Goal: Transaction & Acquisition: Purchase product/service

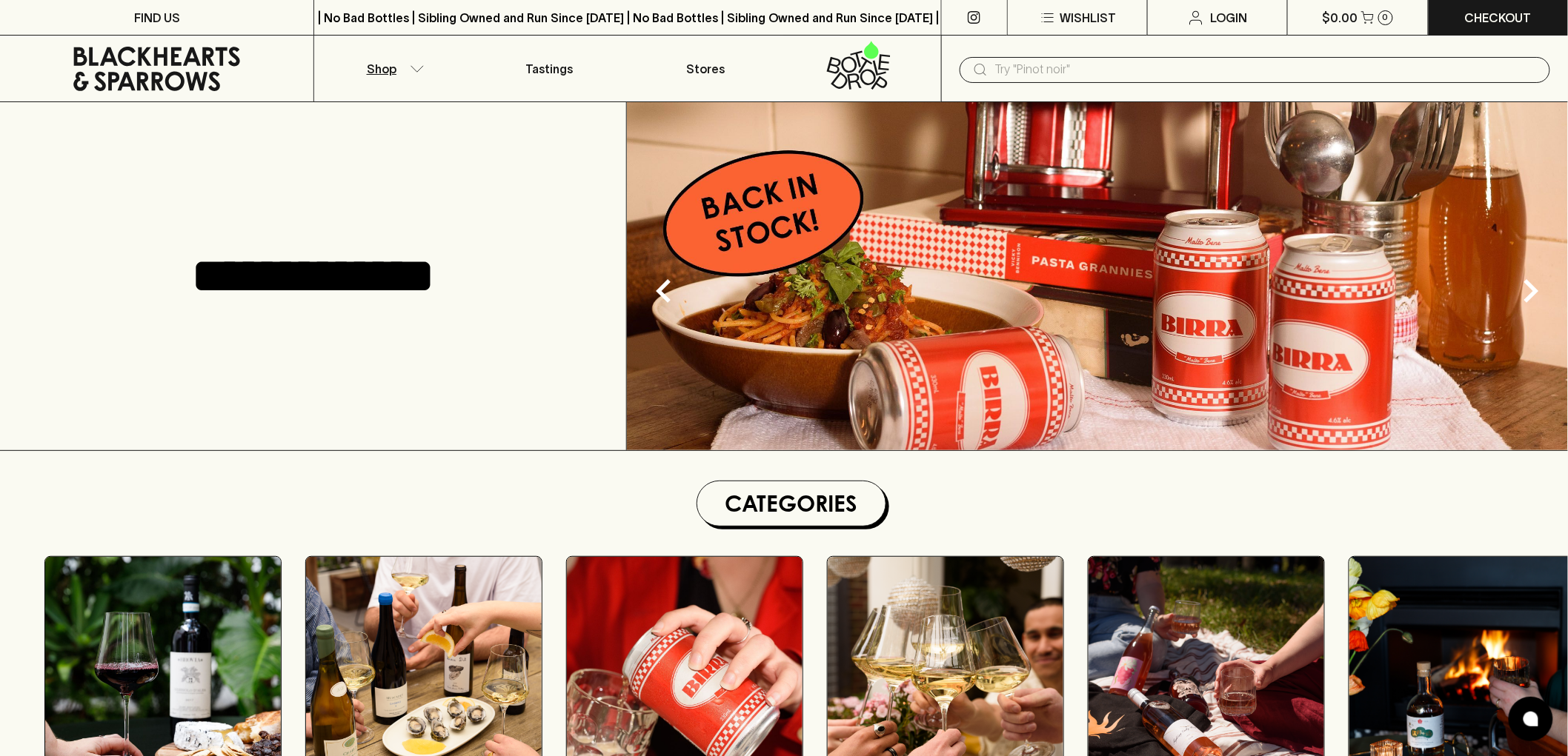
click at [374, 61] on p "Shop" at bounding box center [382, 68] width 29 height 17
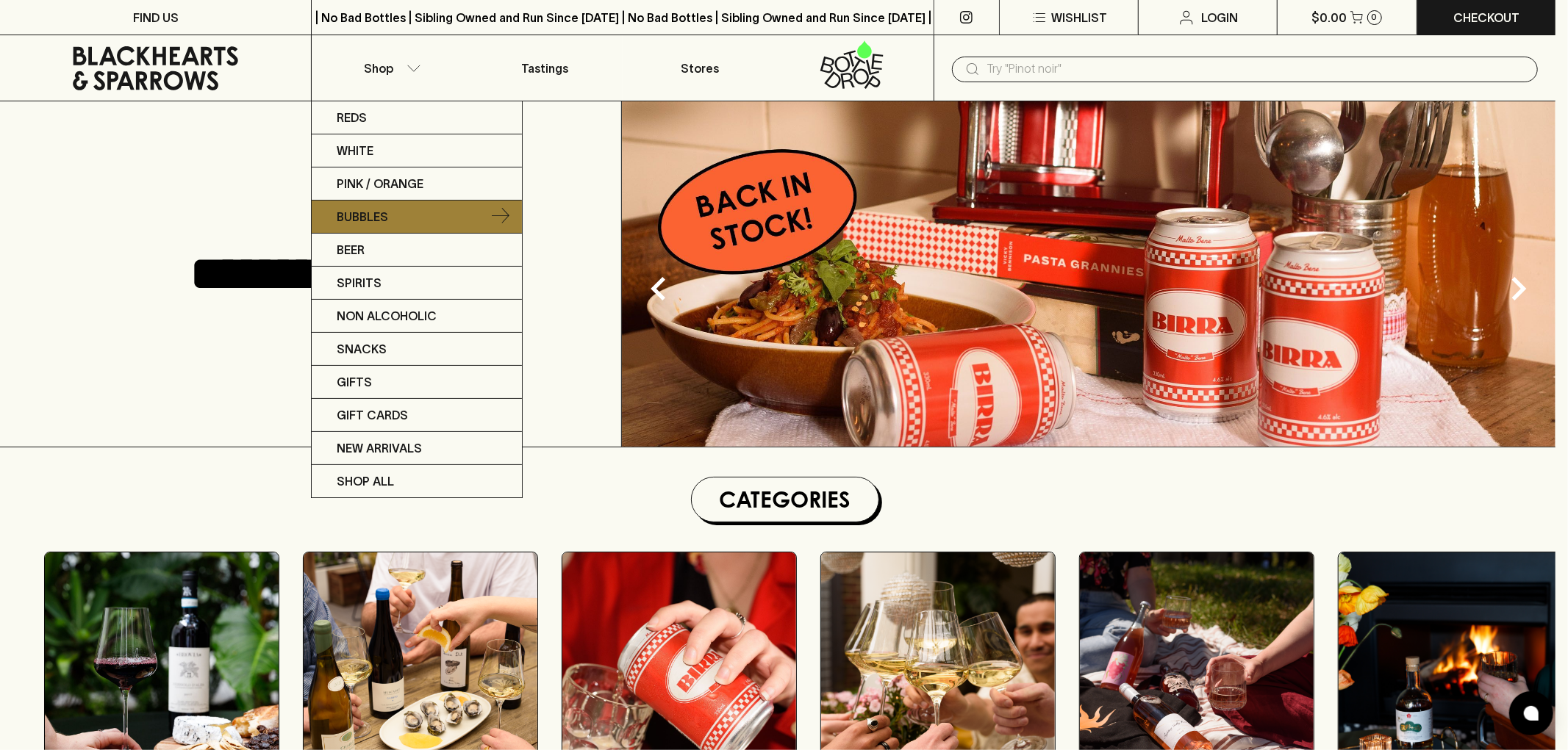
click at [402, 223] on link "Bubbles" at bounding box center [417, 216] width 210 height 34
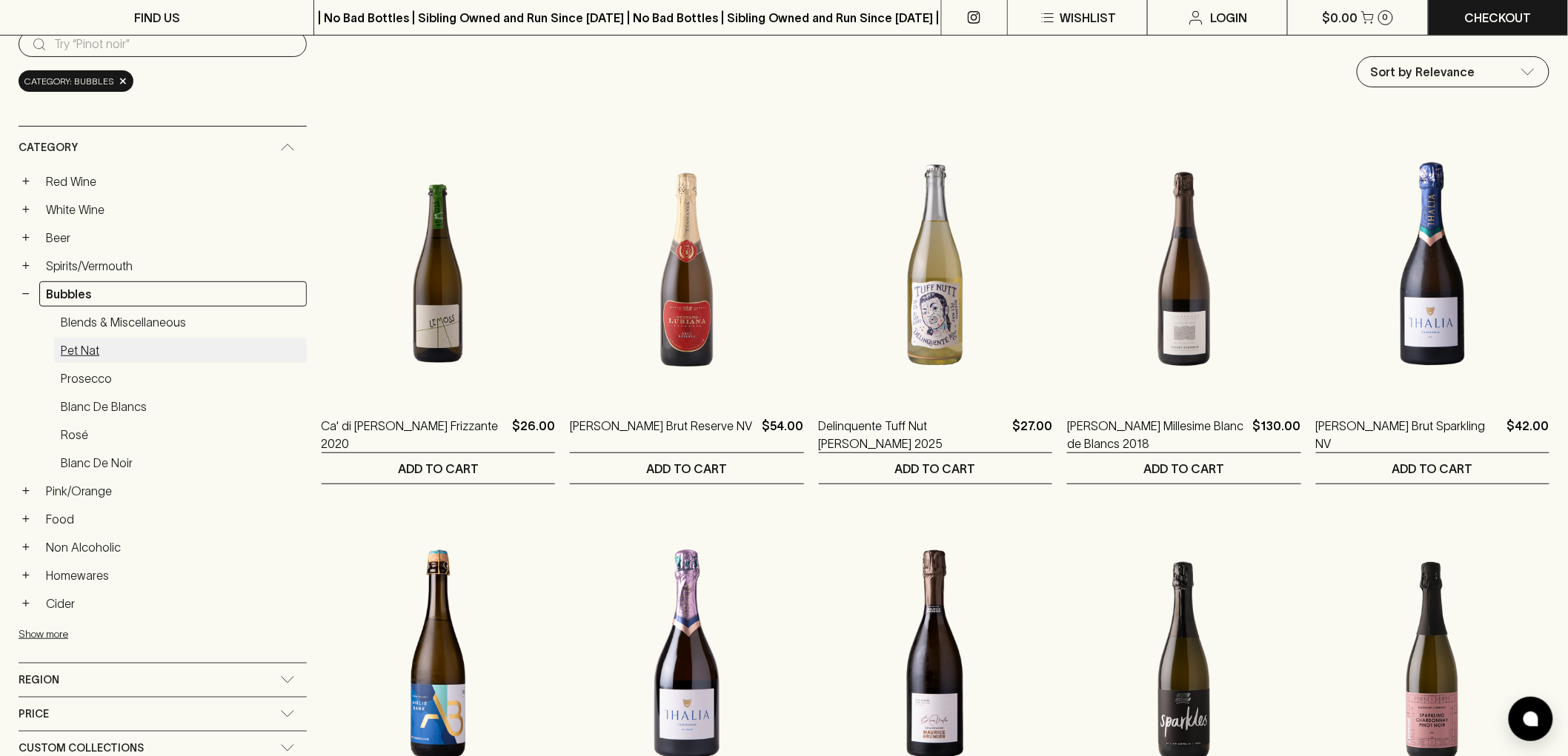
scroll to position [164, 0]
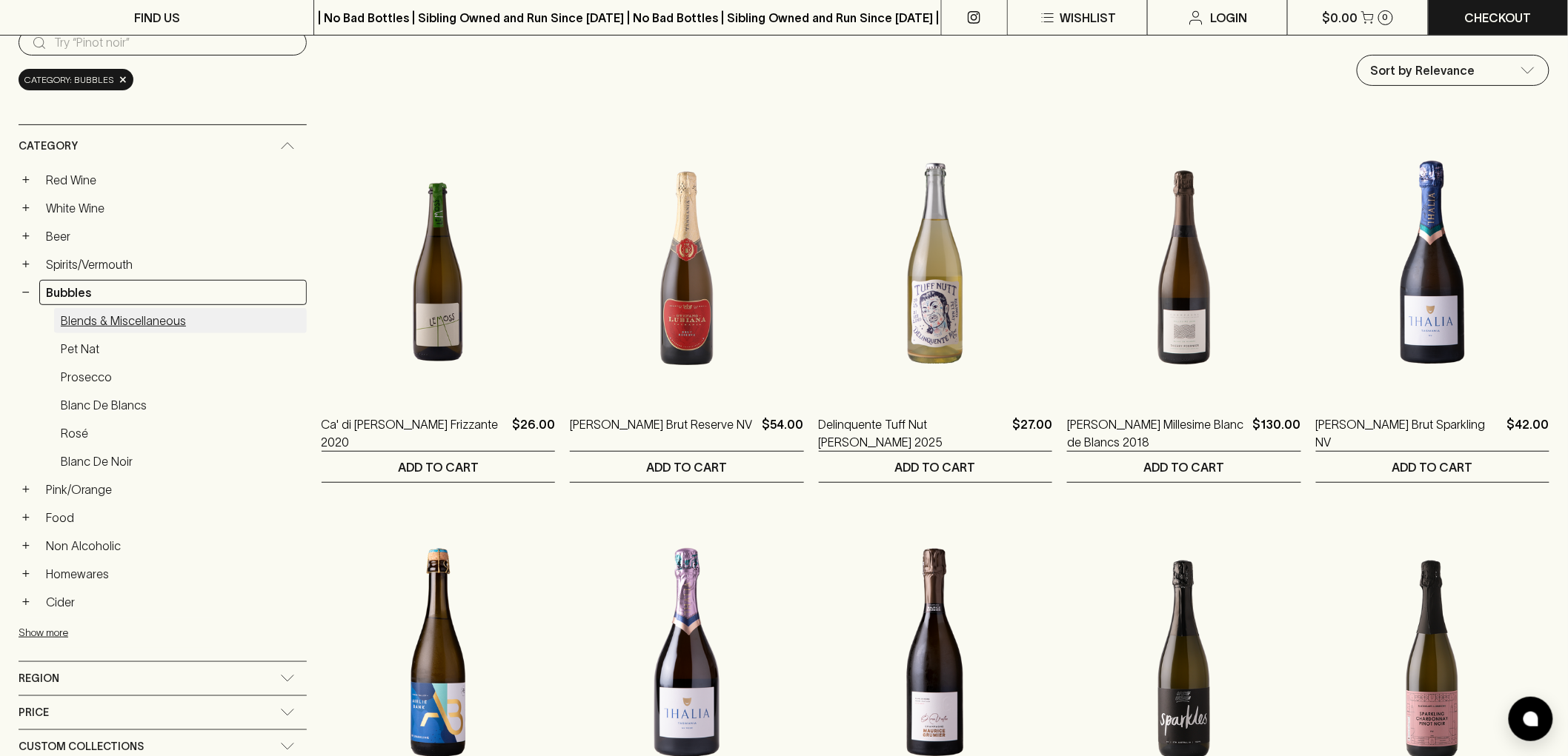
click at [120, 322] on link "Blends & Miscellaneous" at bounding box center [180, 320] width 253 height 26
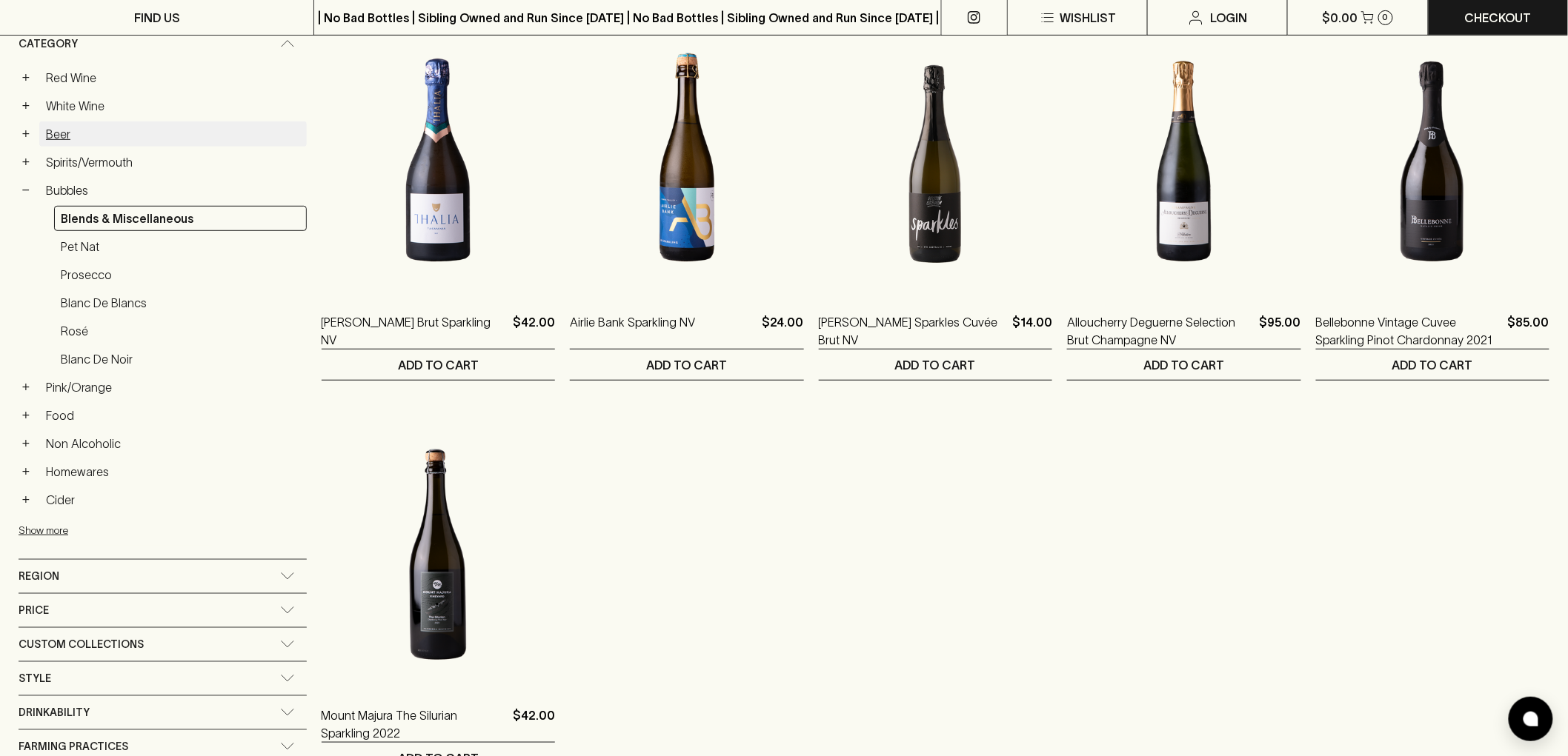
scroll to position [164, 0]
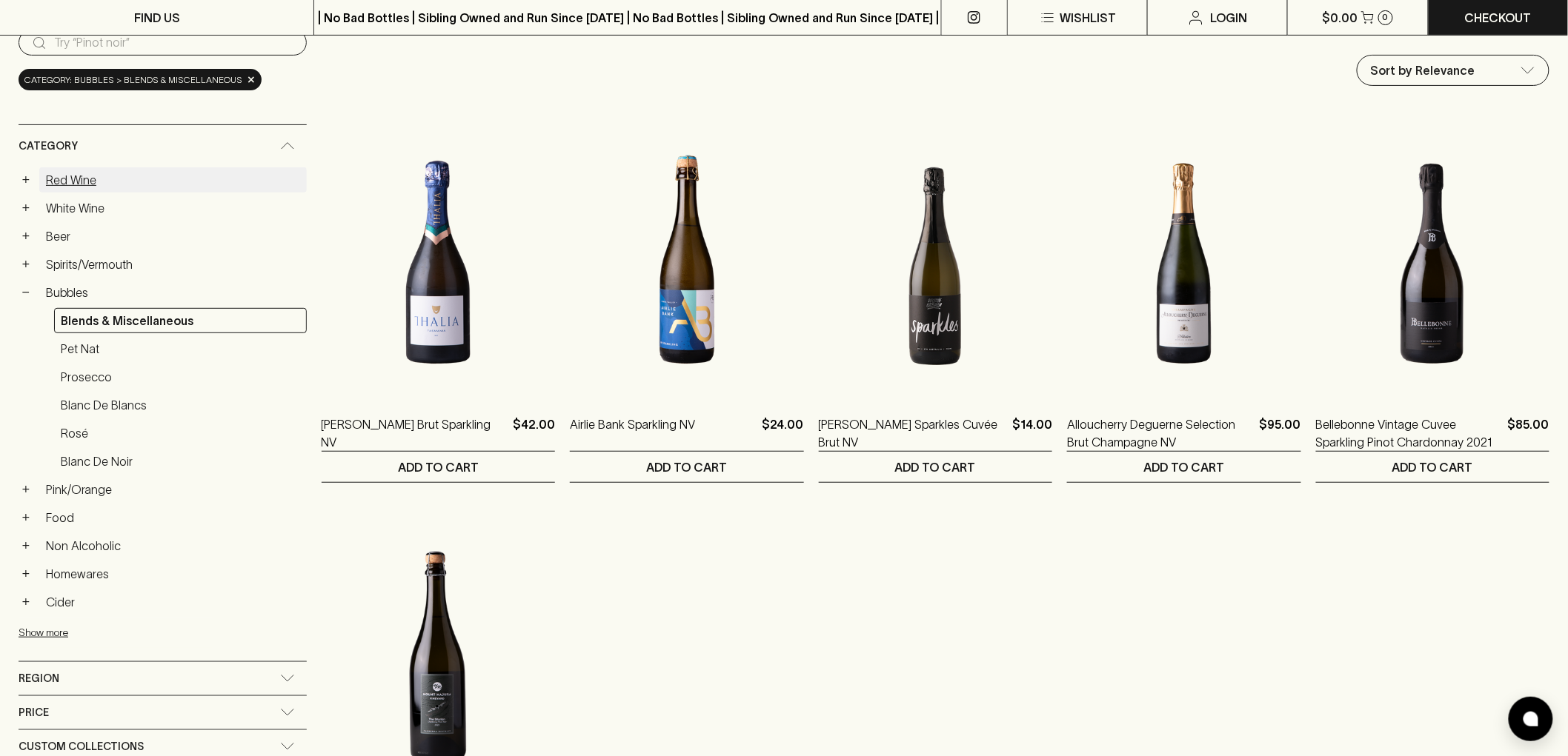
click at [60, 193] on link "Red Wine" at bounding box center [173, 180] width 268 height 26
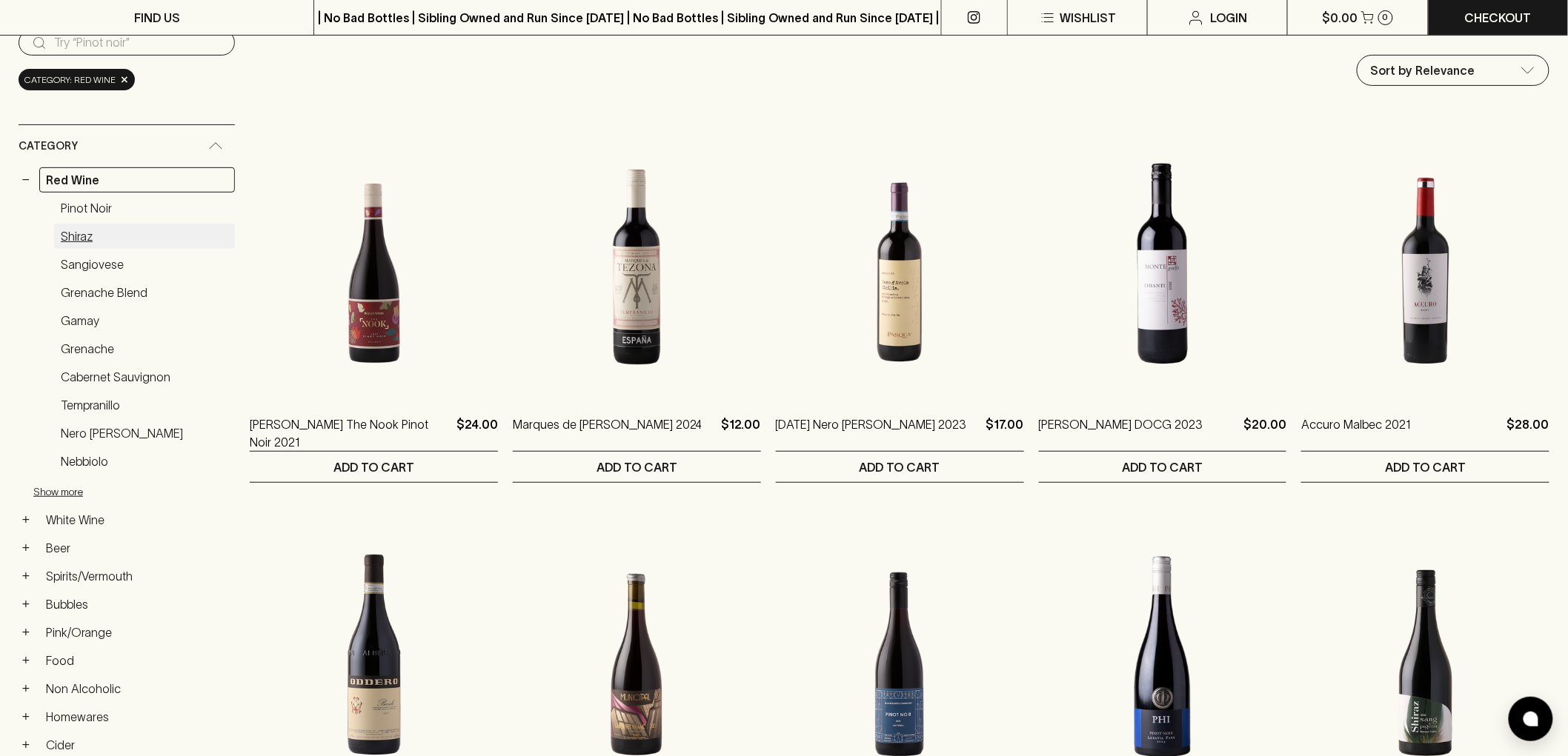
click at [84, 234] on link "Shiraz" at bounding box center [144, 236] width 181 height 26
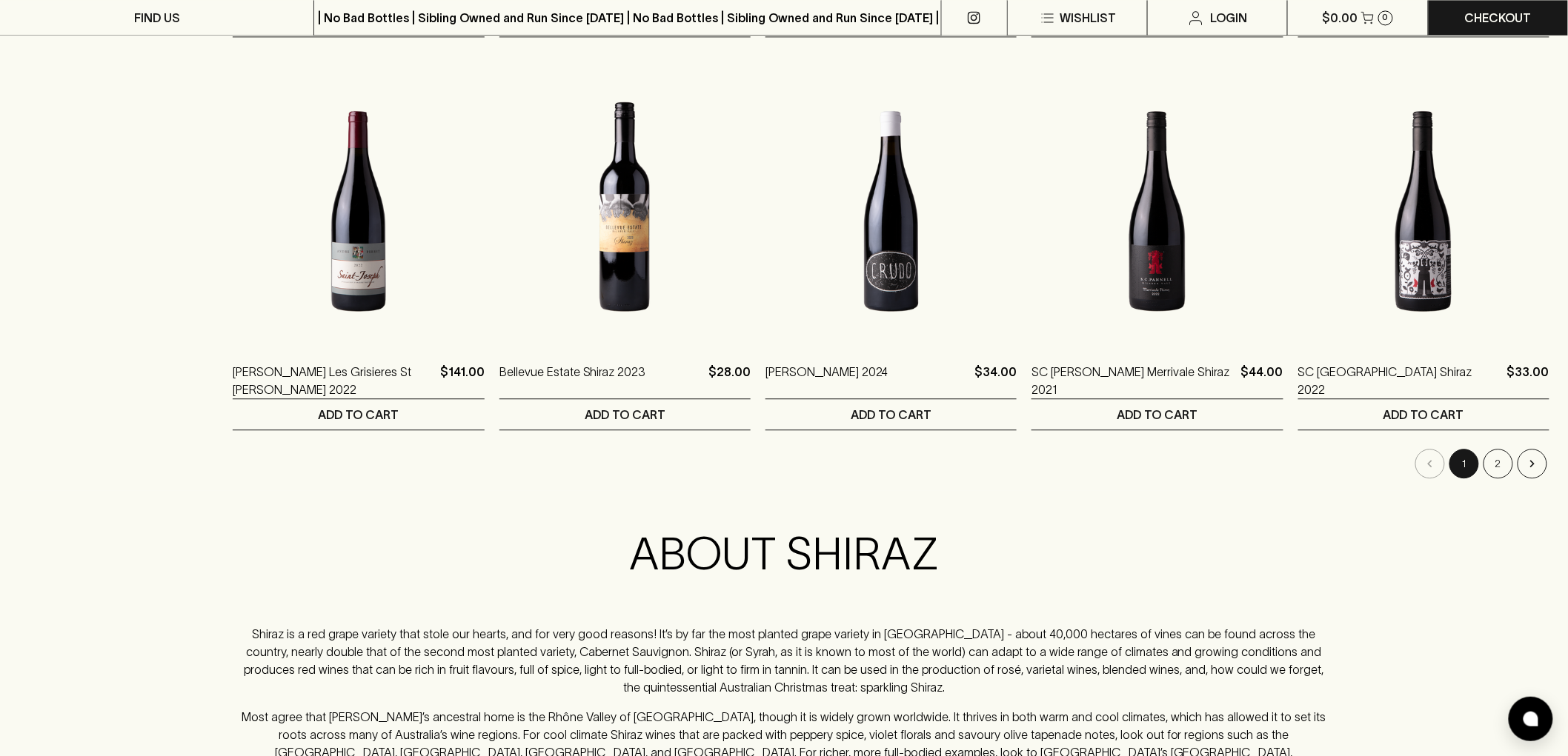
scroll to position [1399, 0]
click at [1486, 462] on button "2" at bounding box center [1498, 462] width 29 height 29
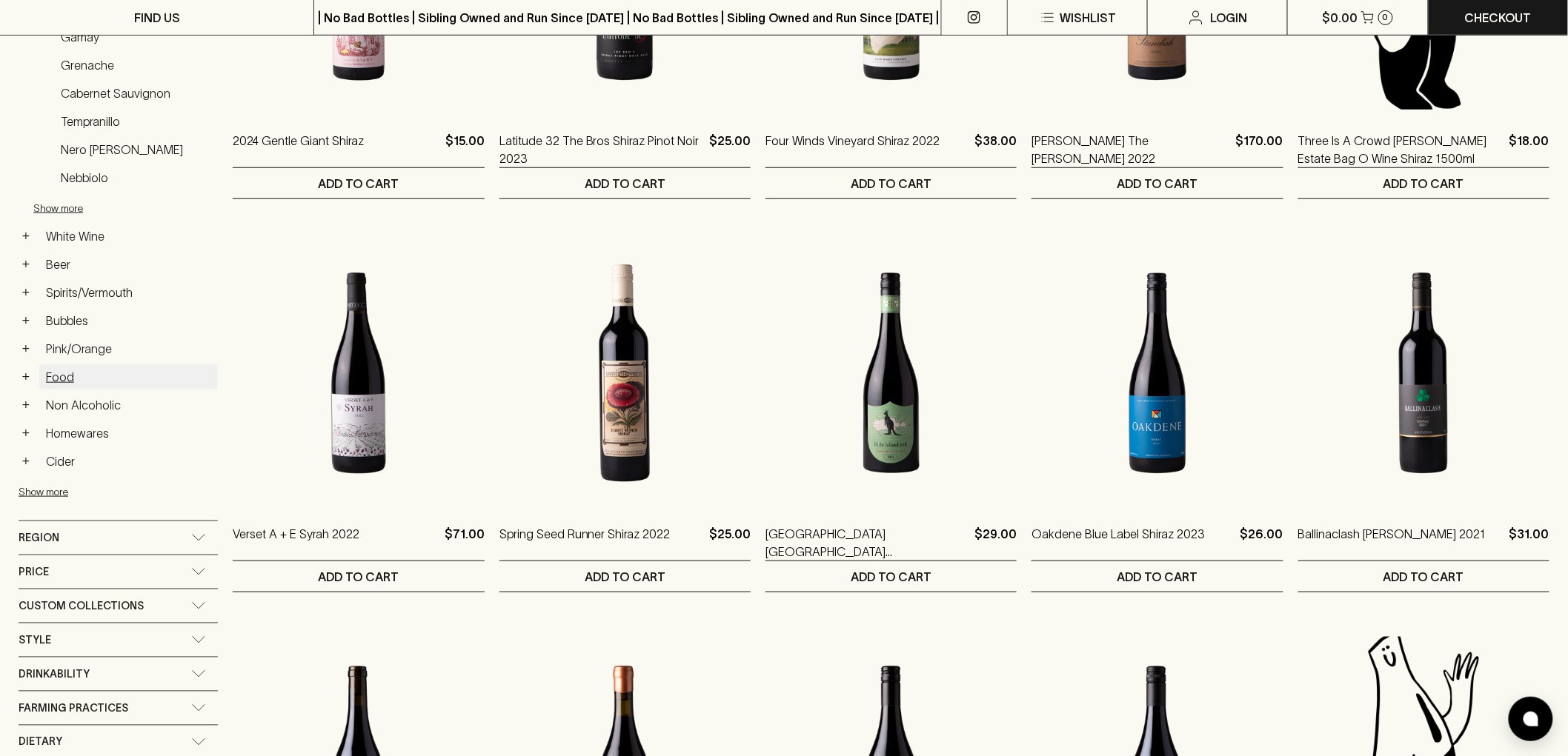
scroll to position [411, 0]
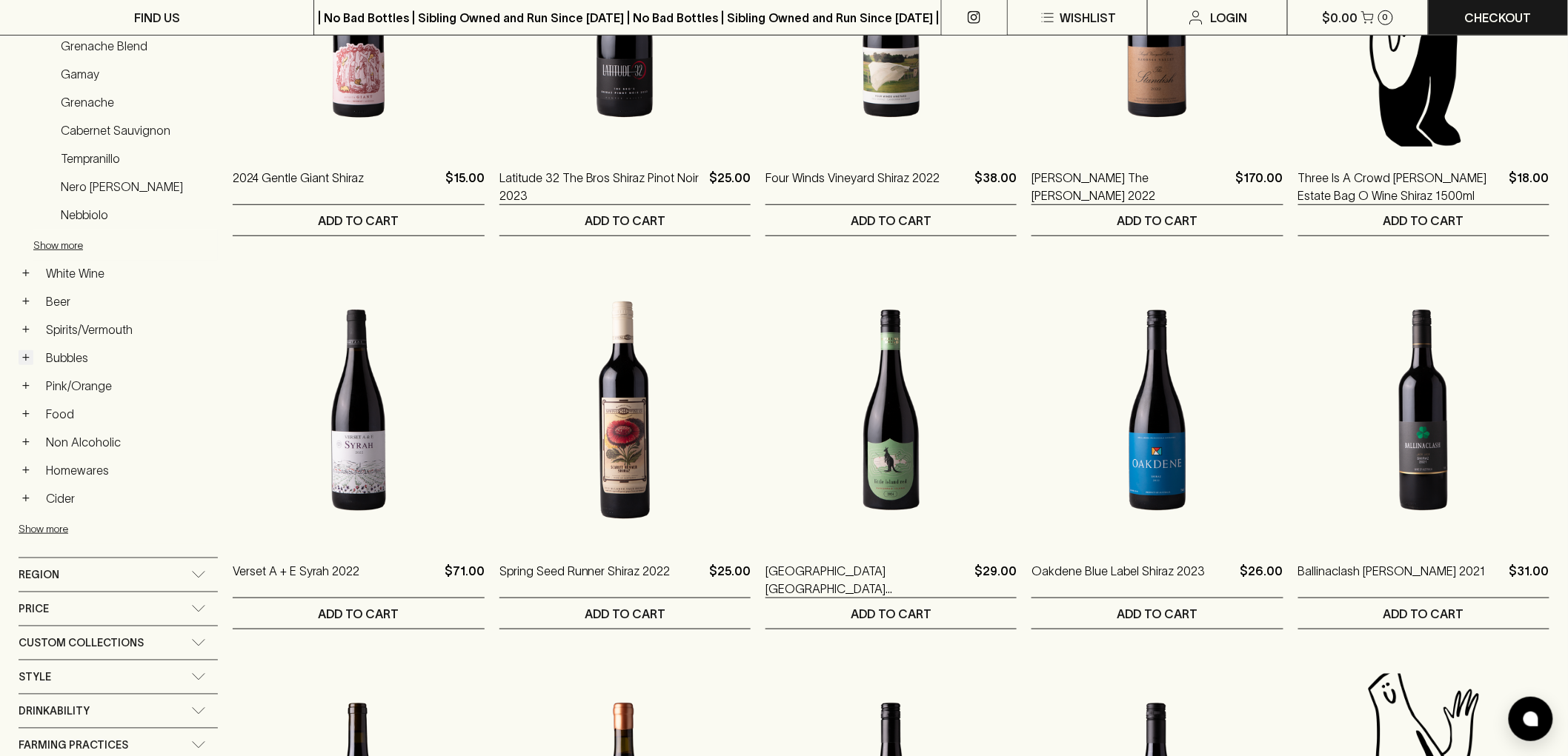
click at [26, 361] on button "+" at bounding box center [26, 358] width 15 height 15
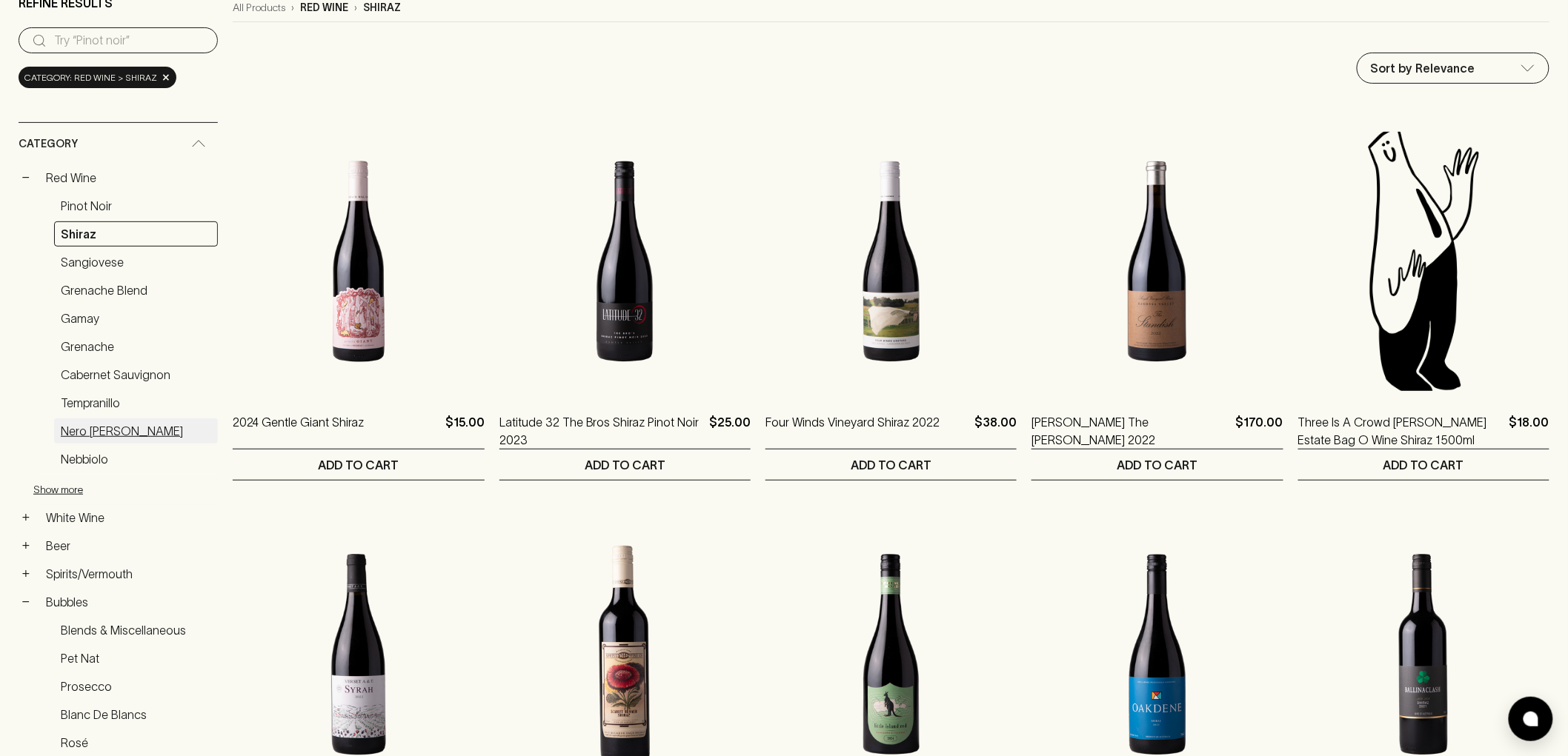
scroll to position [0, 0]
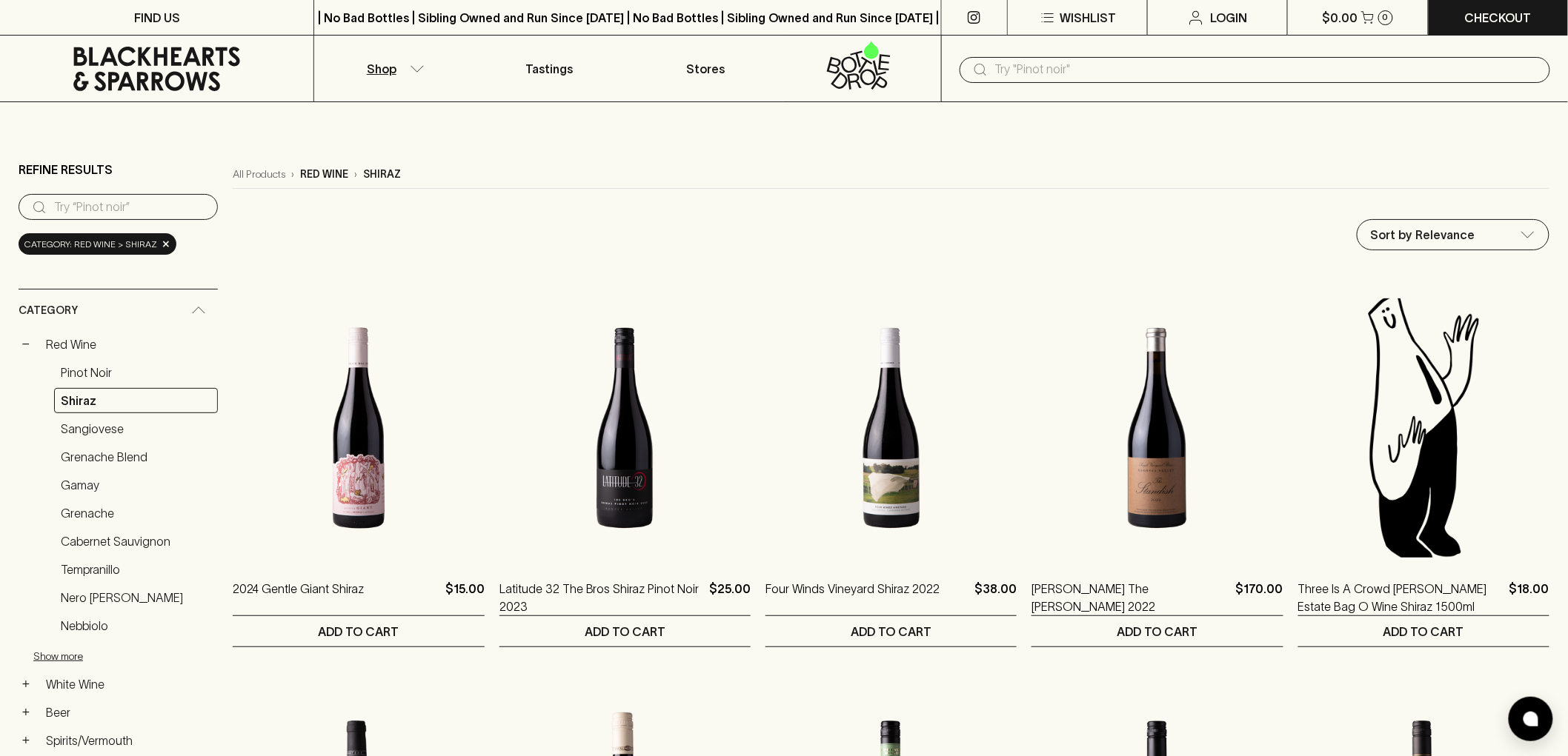
click at [1080, 73] on input "text" at bounding box center [1267, 69] width 543 height 24
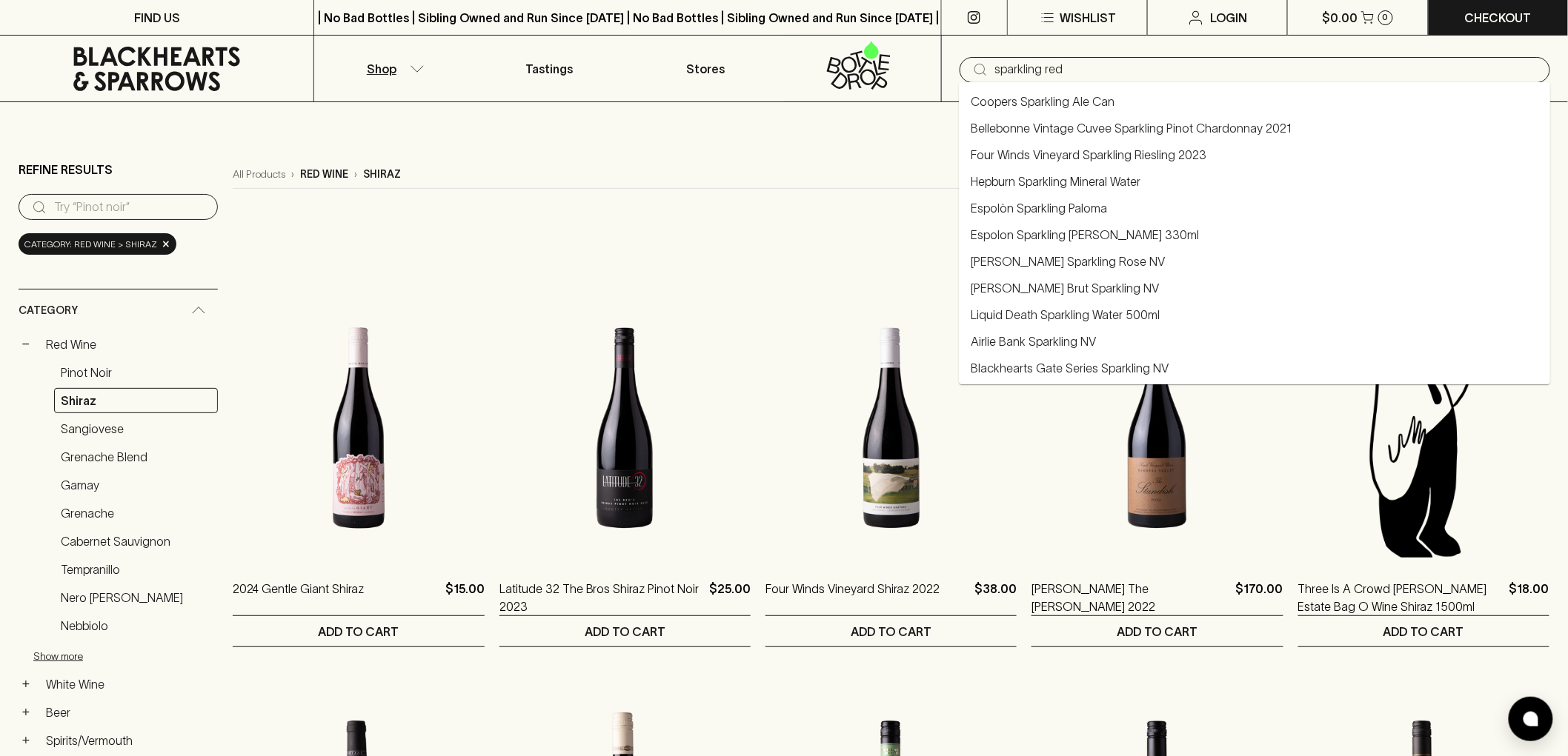
type input "sparkling red"
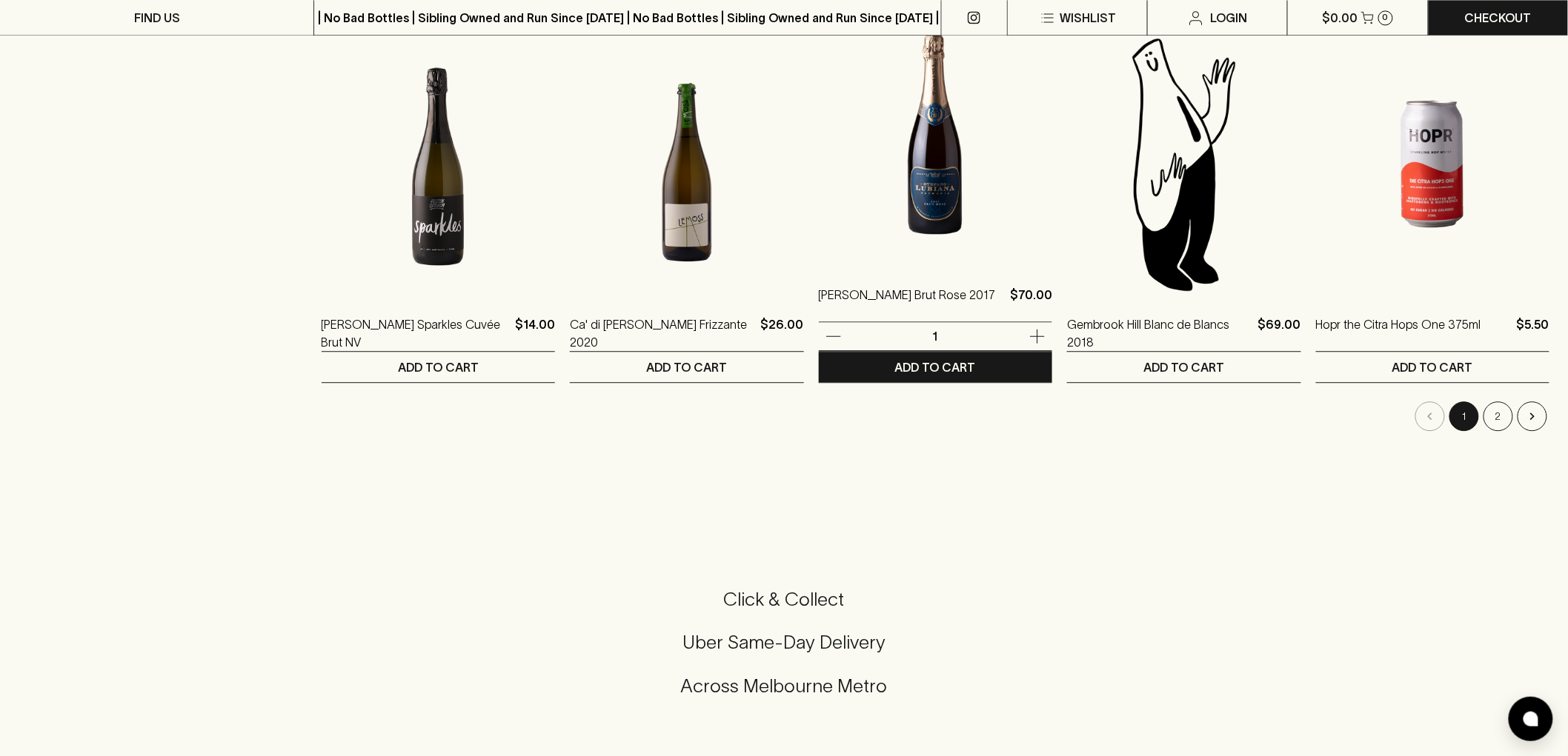
scroll to position [1481, 0]
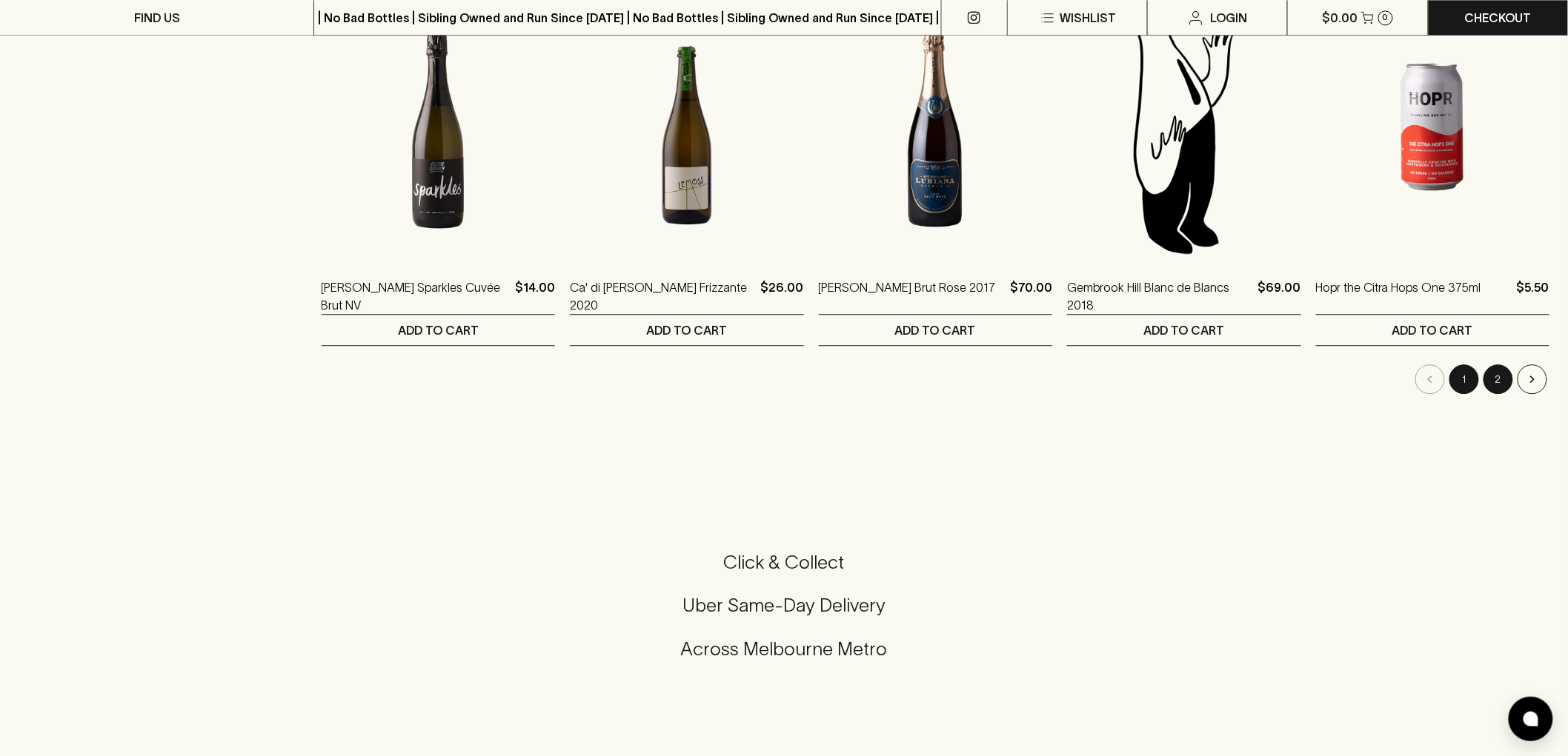
click at [1498, 381] on button "2" at bounding box center [1498, 379] width 29 height 29
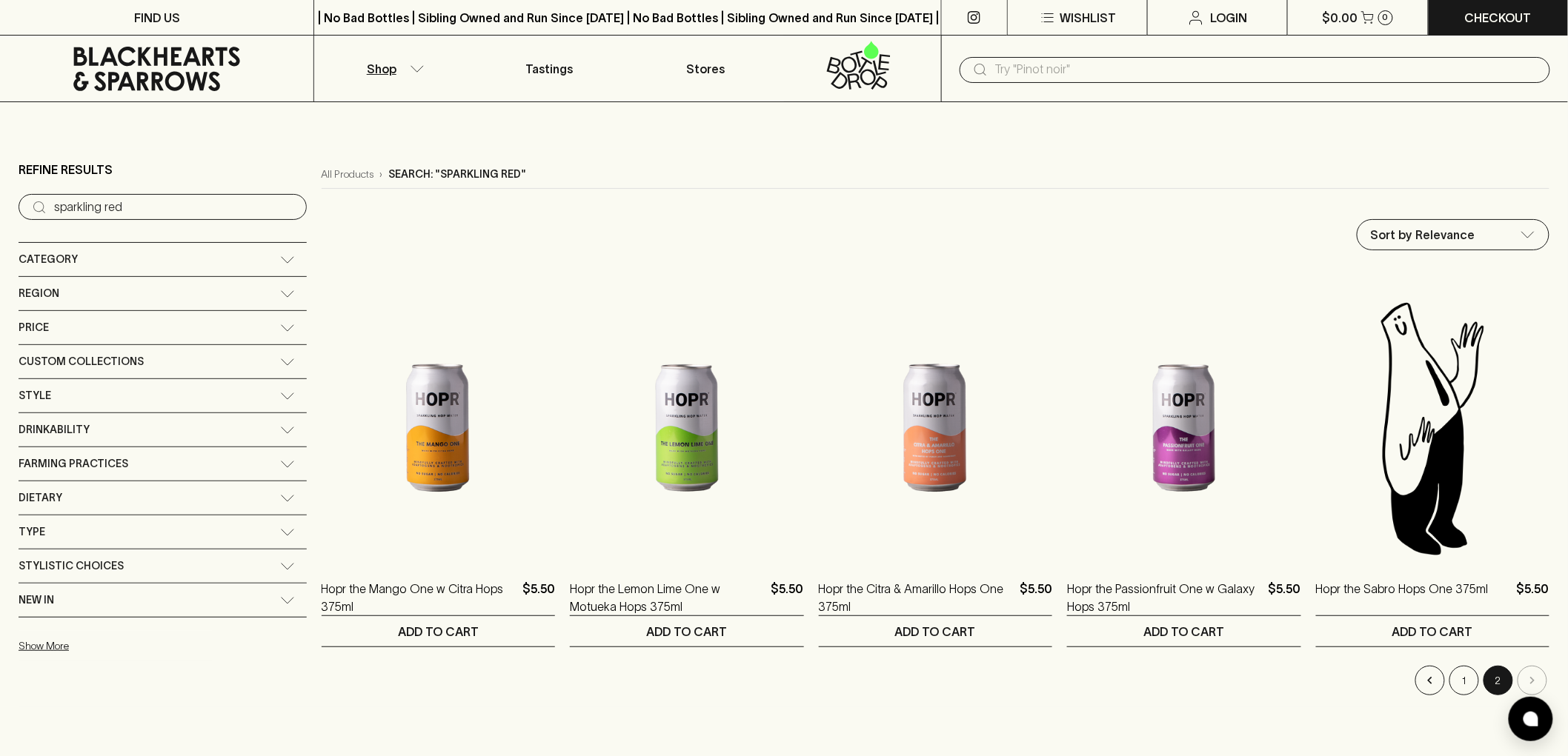
click at [280, 259] on icon at bounding box center [288, 260] width 15 height 7
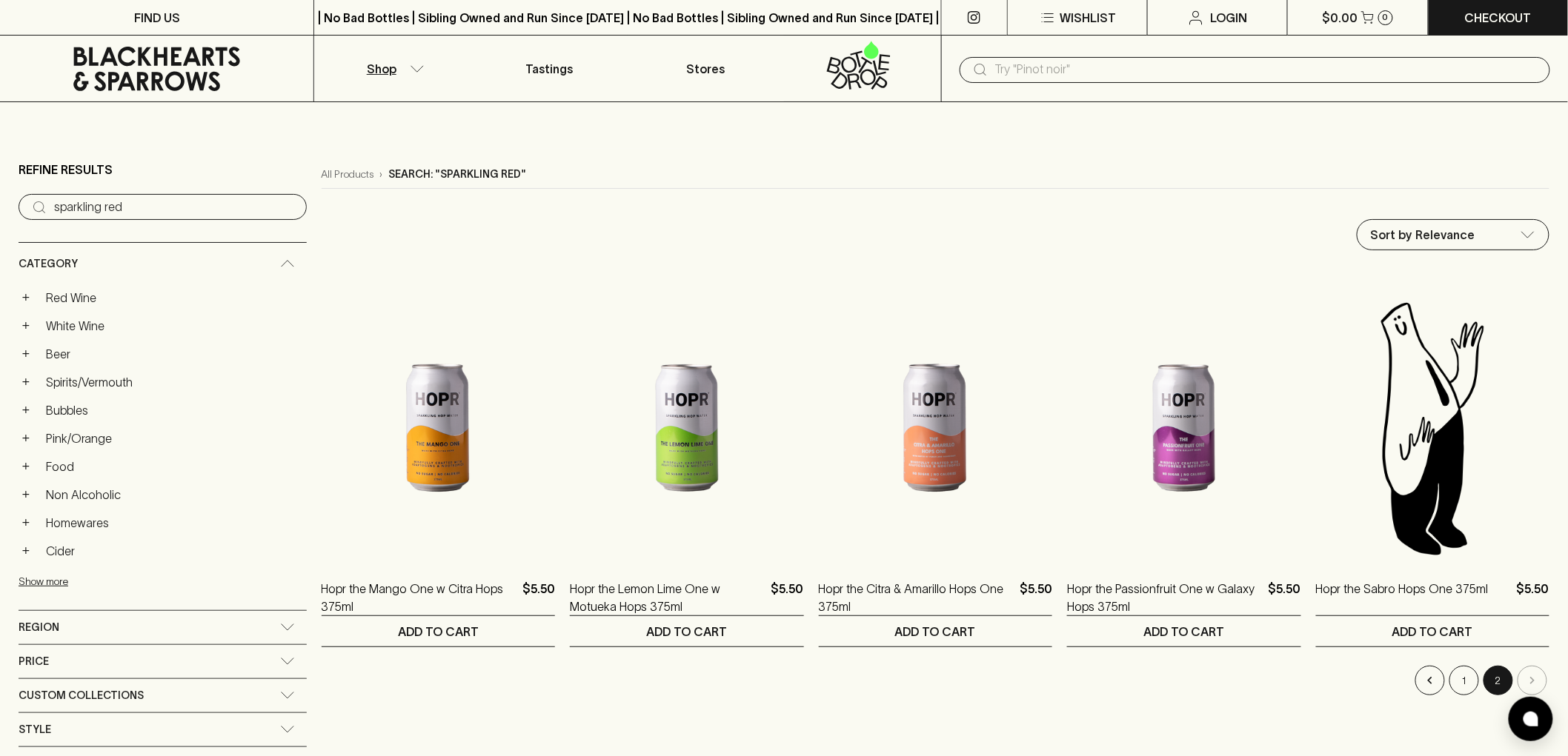
click at [186, 253] on div "Category" at bounding box center [163, 264] width 289 height 42
